Goal: Obtain resource: Download file/media

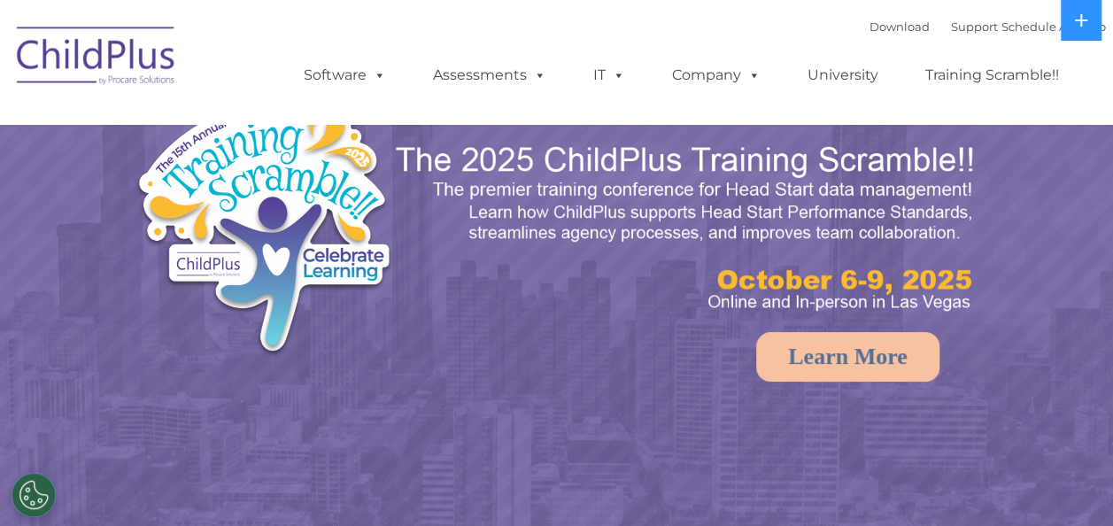
select select "MEDIUM"
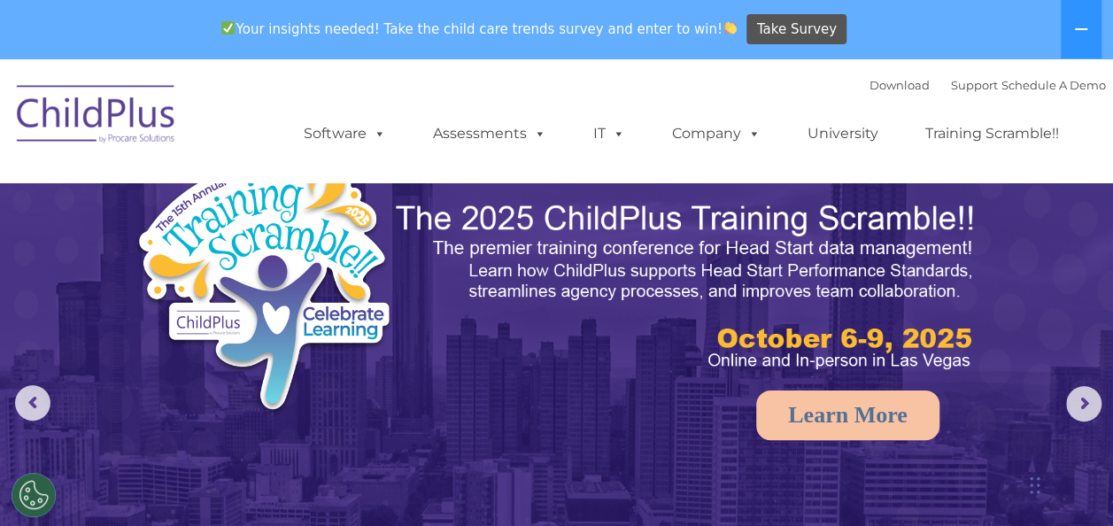
click at [869, 95] on div "Download Support | Schedule A Demo " at bounding box center [987, 85] width 236 height 27
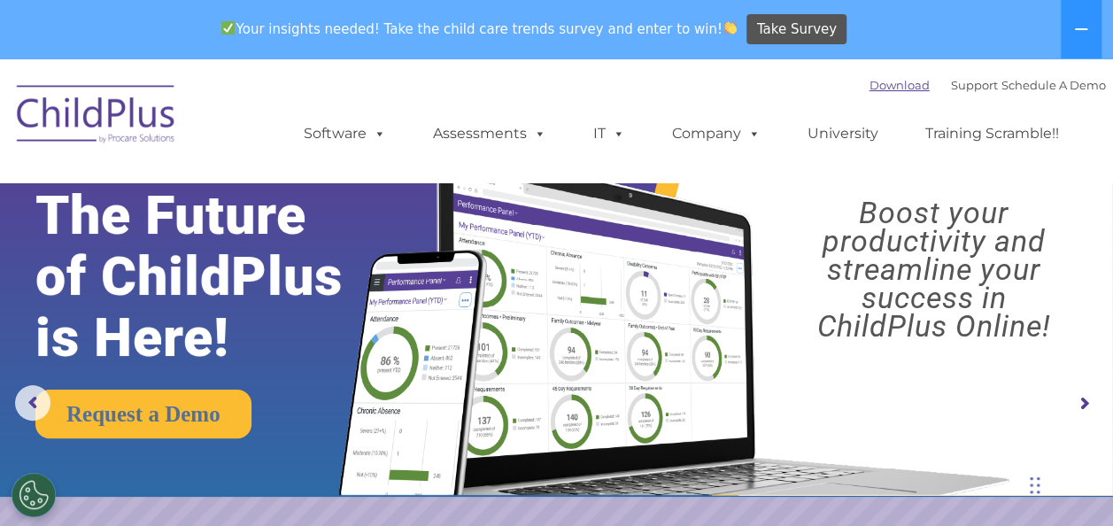
click at [869, 87] on link "Download" at bounding box center [899, 85] width 60 height 14
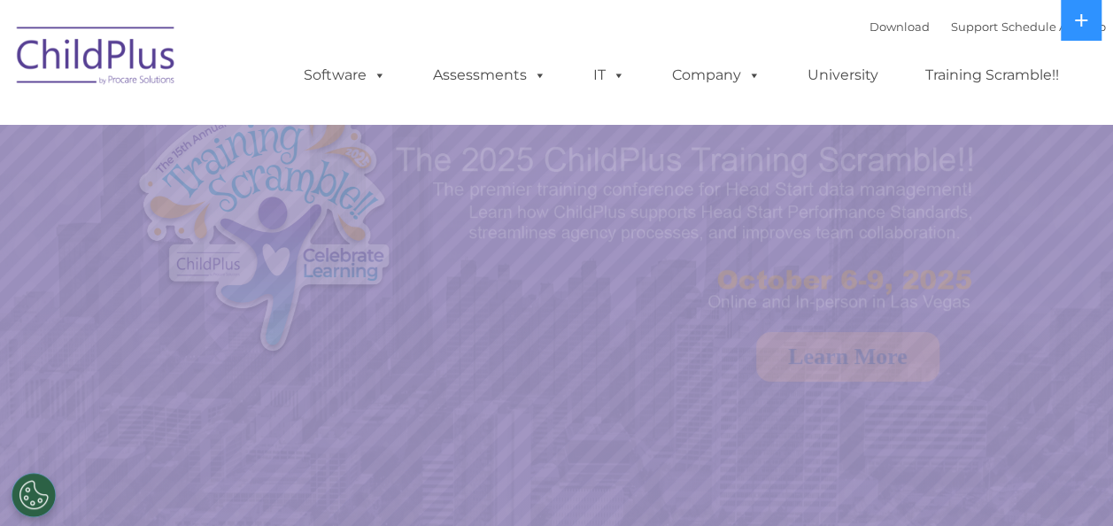
select select "MEDIUM"
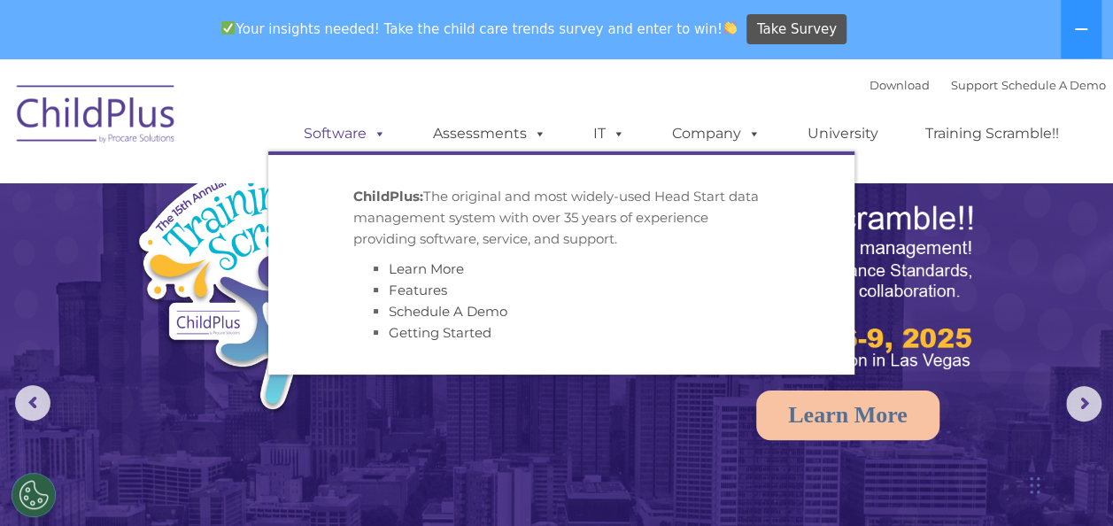
click at [348, 135] on link "Software" at bounding box center [345, 133] width 118 height 35
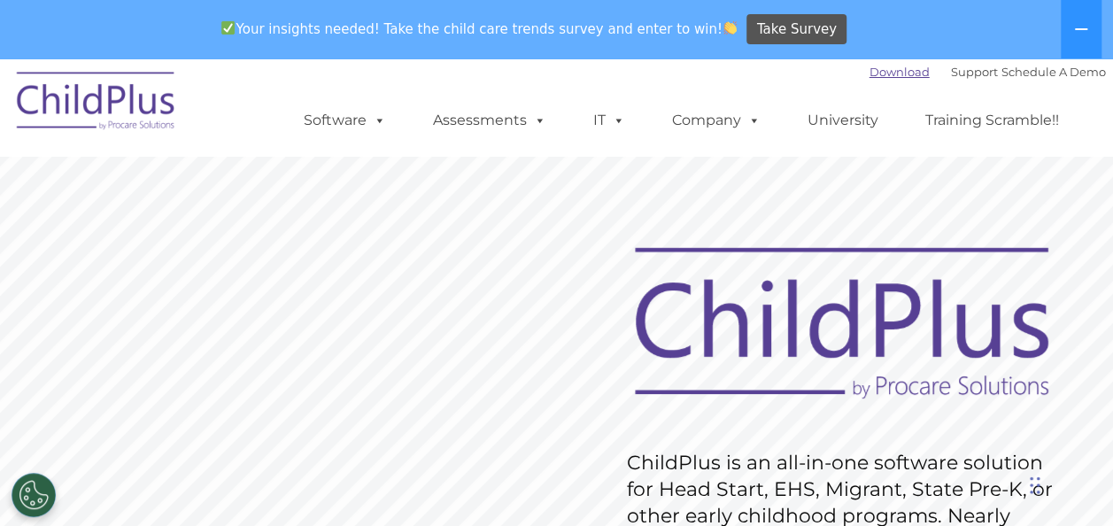
click at [869, 72] on link "Download" at bounding box center [899, 72] width 60 height 14
